Goal: Navigation & Orientation: Find specific page/section

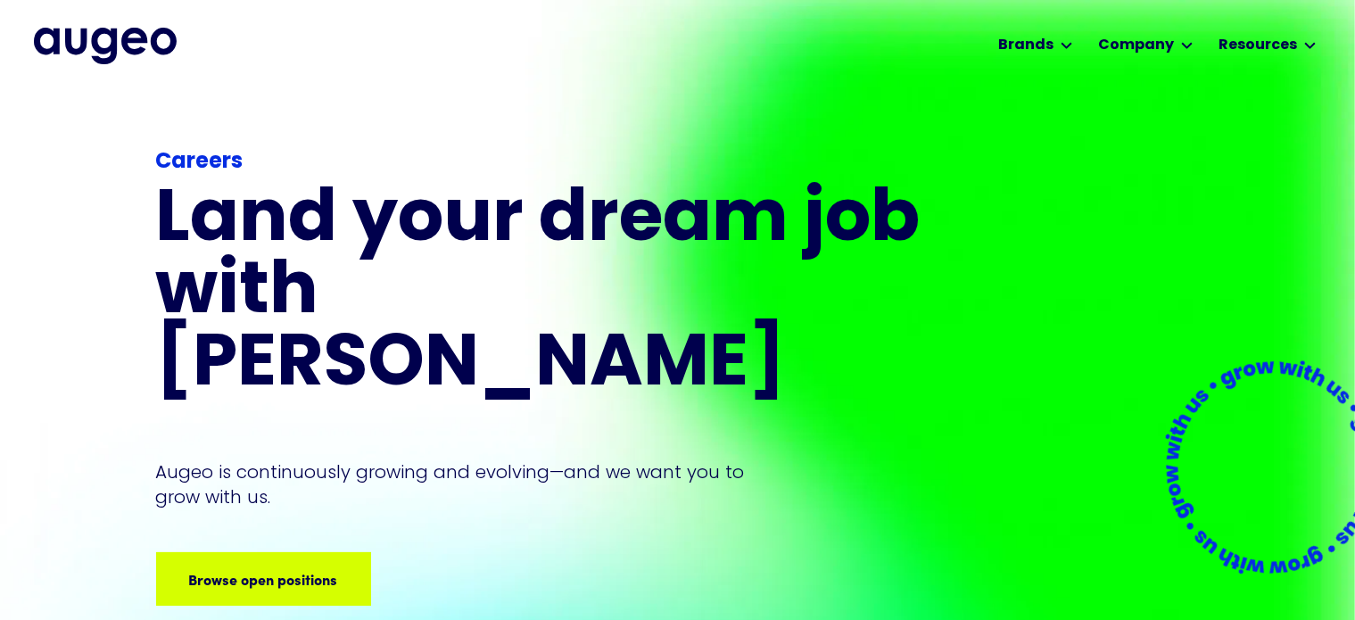
click at [145, 37] on img "home" at bounding box center [105, 46] width 143 height 36
click at [34, 19] on div "Workplace solutions Employee recognition & rewards Channel Loyalty Sales incent…" at bounding box center [677, 44] width 1287 height 88
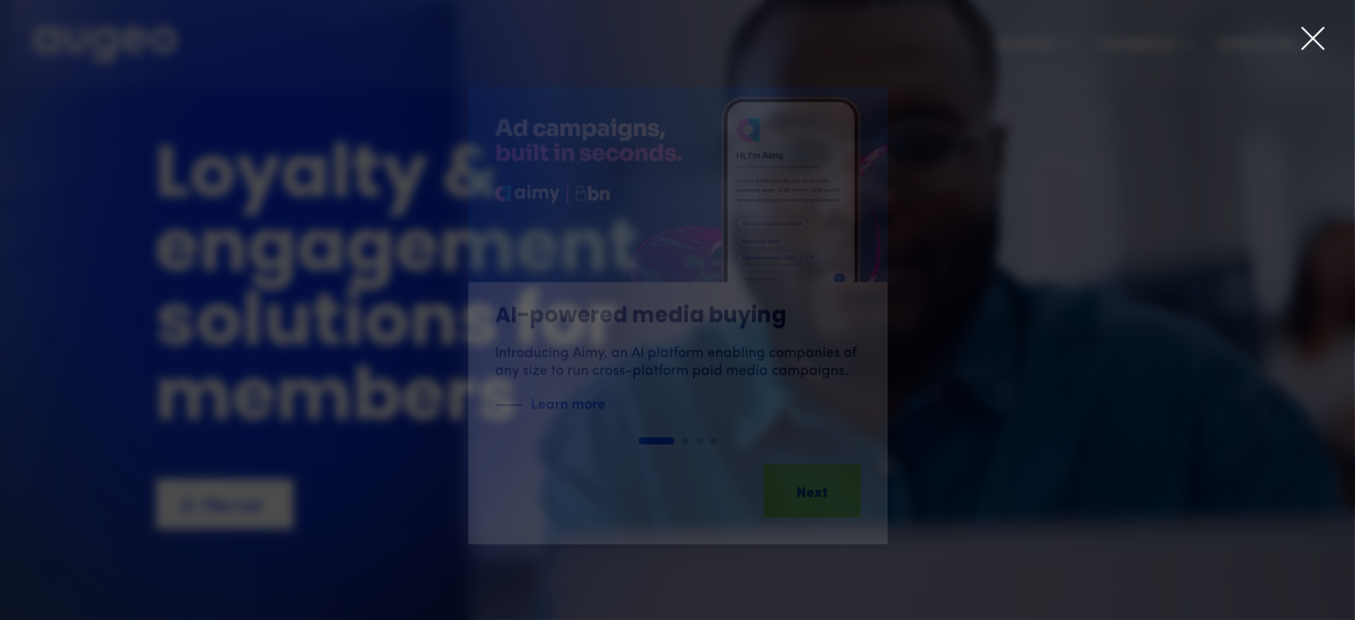
click at [1314, 41] on icon at bounding box center [1312, 38] width 21 height 21
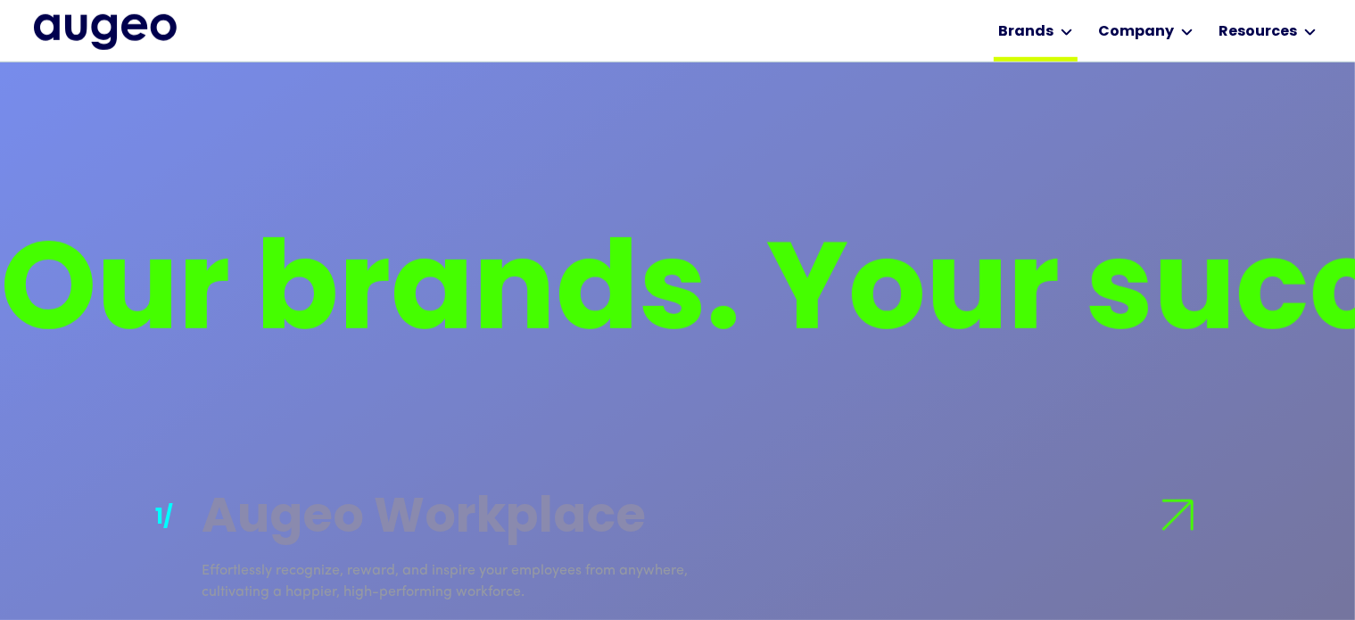
scroll to position [1267, 0]
